Goal: Task Accomplishment & Management: Manage account settings

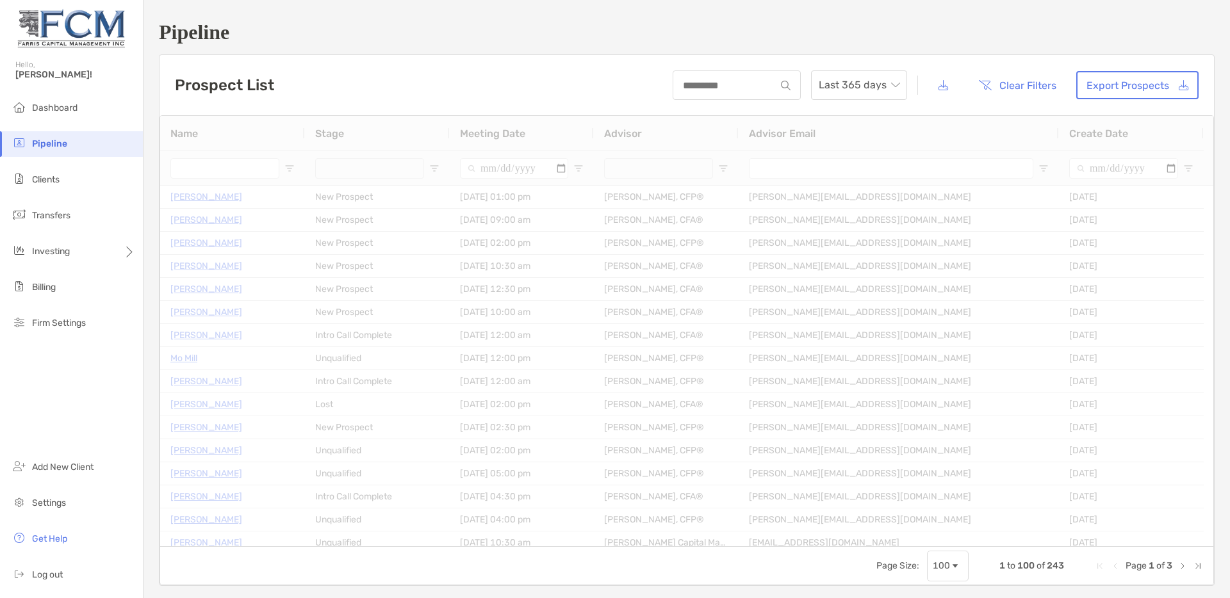
type input "**********"
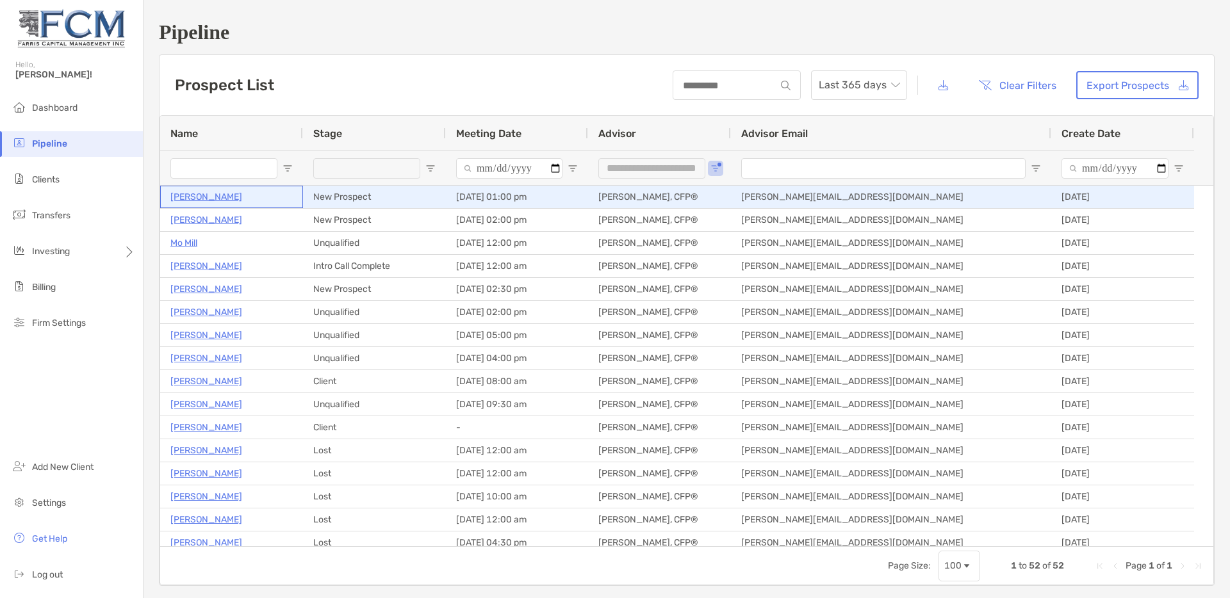
click at [213, 197] on p "[PERSON_NAME]" at bounding box center [206, 197] width 72 height 16
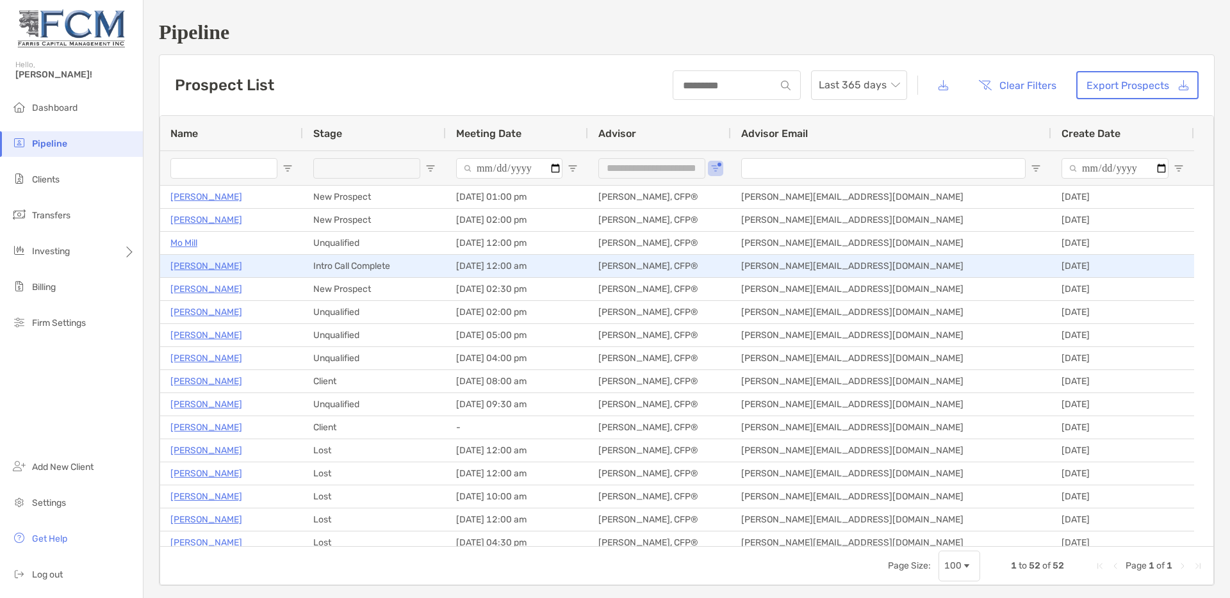
click at [200, 267] on p "Melanie Manly" at bounding box center [206, 266] width 72 height 16
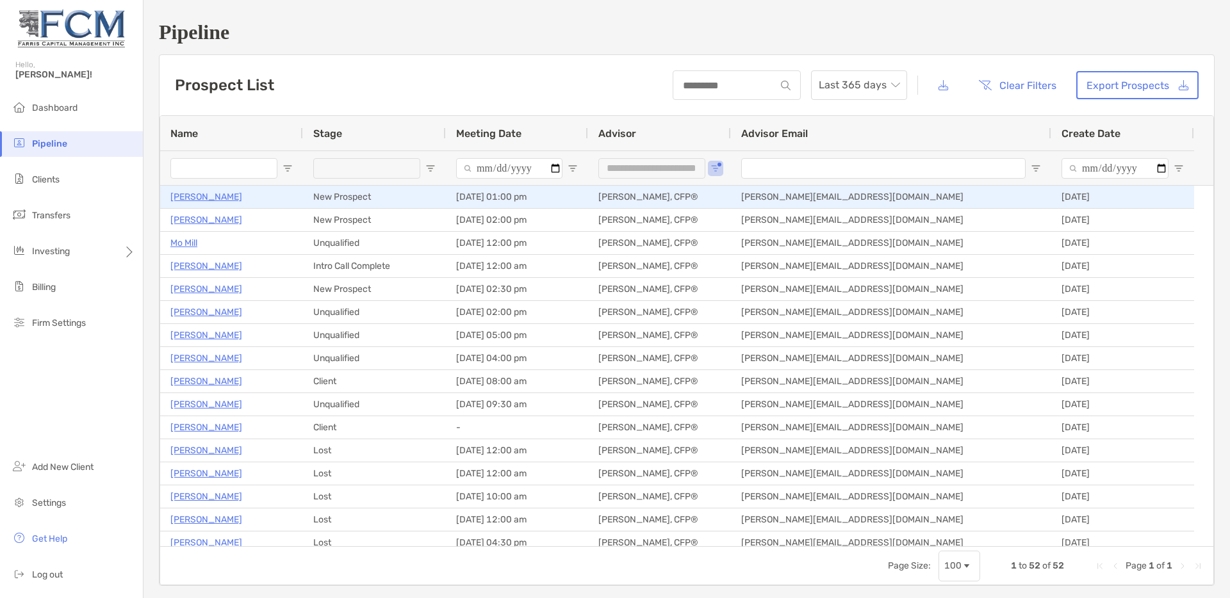
click at [199, 201] on p "[PERSON_NAME]" at bounding box center [206, 197] width 72 height 16
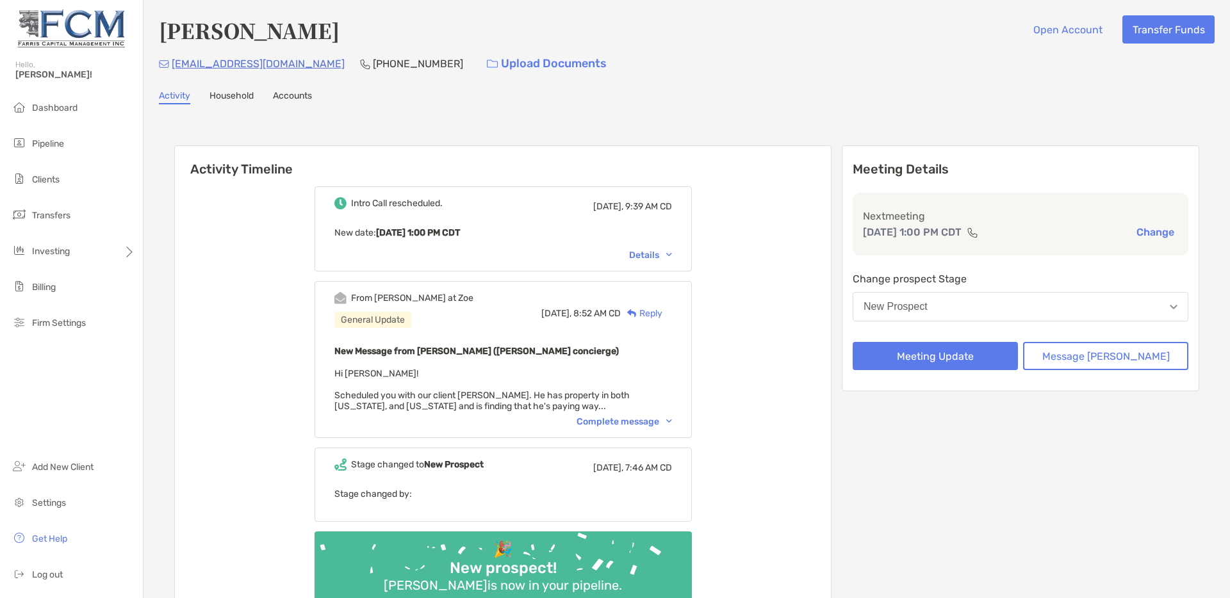
click at [669, 254] on div "Details" at bounding box center [650, 255] width 43 height 11
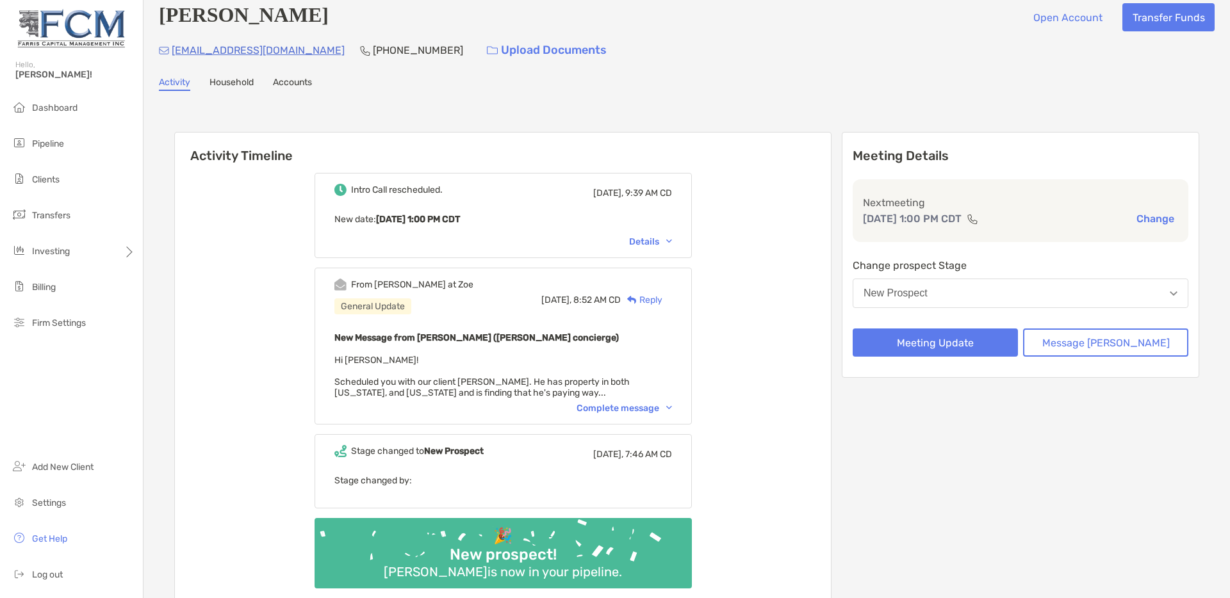
scroll to position [14, 0]
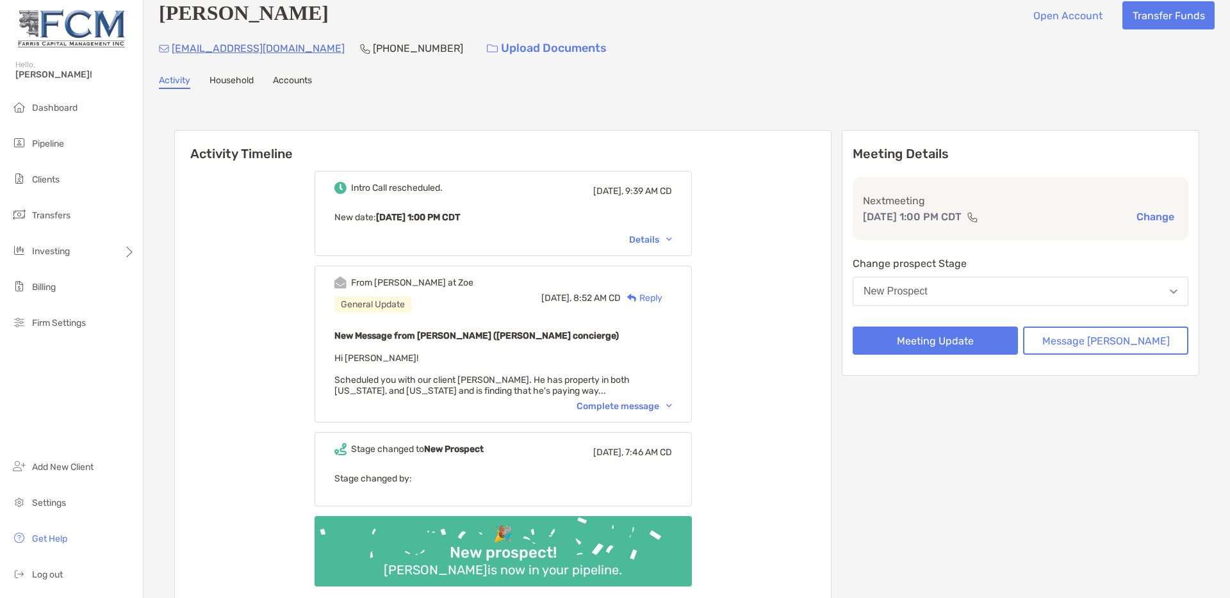
click at [613, 403] on div "Complete message" at bounding box center [623, 406] width 95 height 11
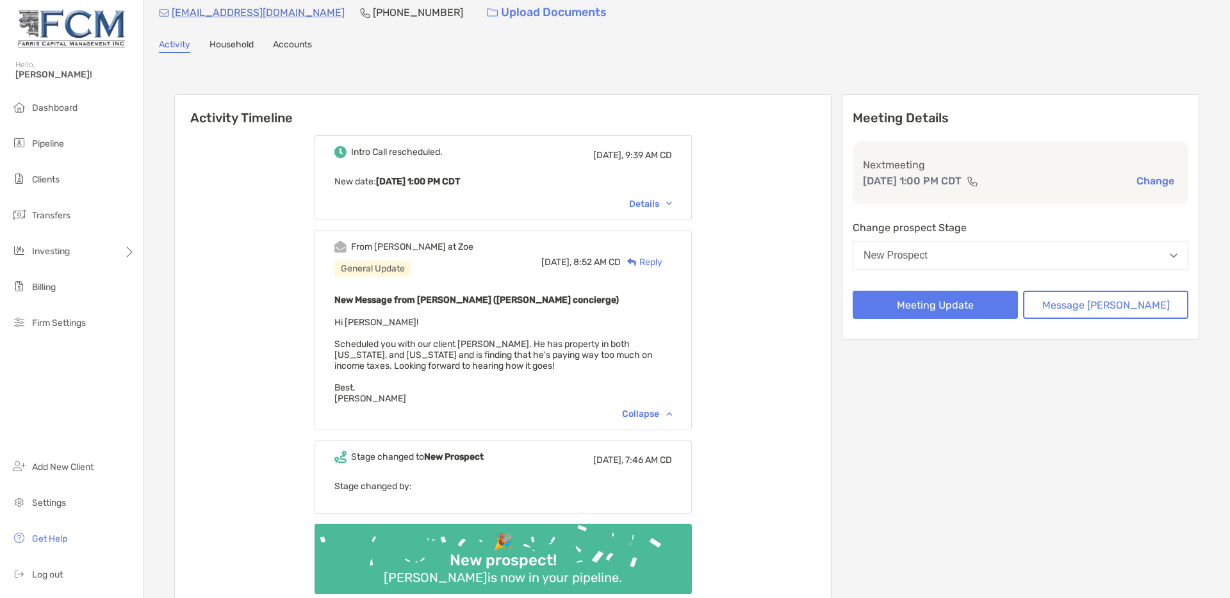
scroll to position [0, 0]
